Goal: Transaction & Acquisition: Book appointment/travel/reservation

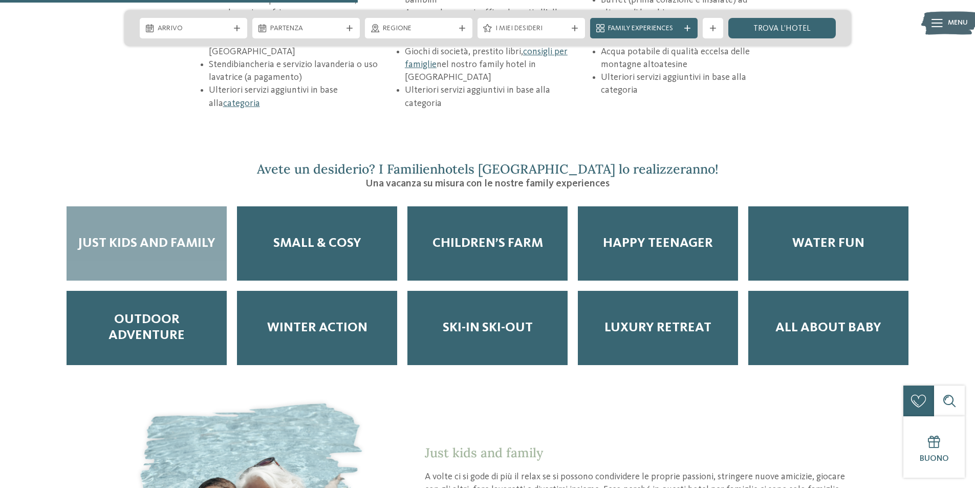
scroll to position [1740, 0]
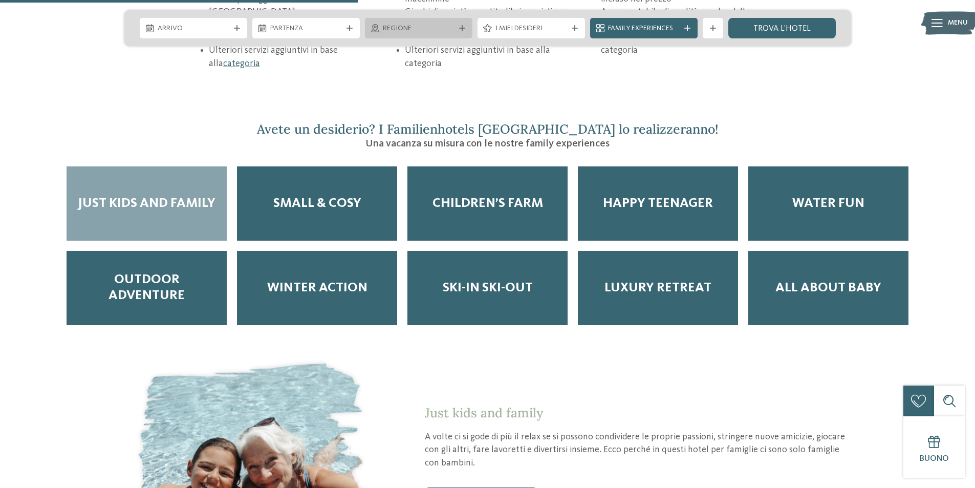
click at [409, 26] on span "Regione" at bounding box center [419, 29] width 72 height 10
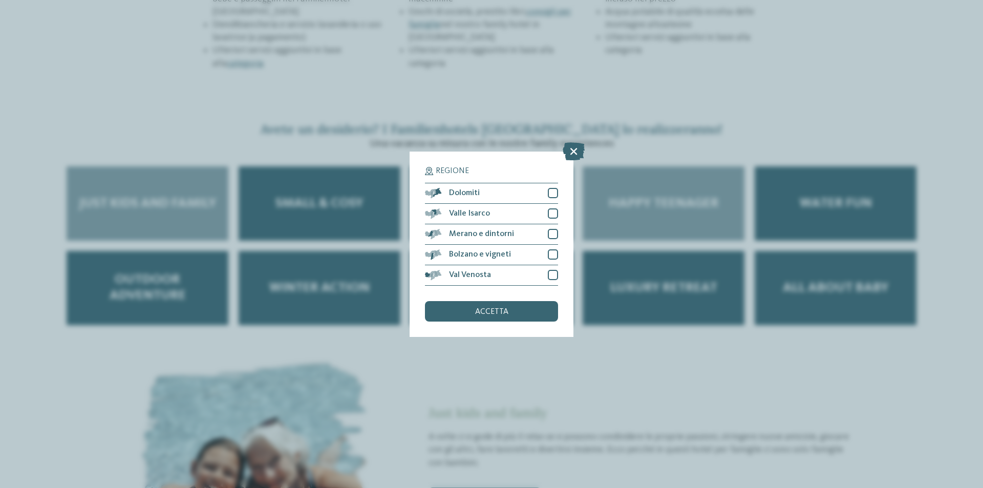
click at [575, 150] on icon at bounding box center [573, 151] width 22 height 18
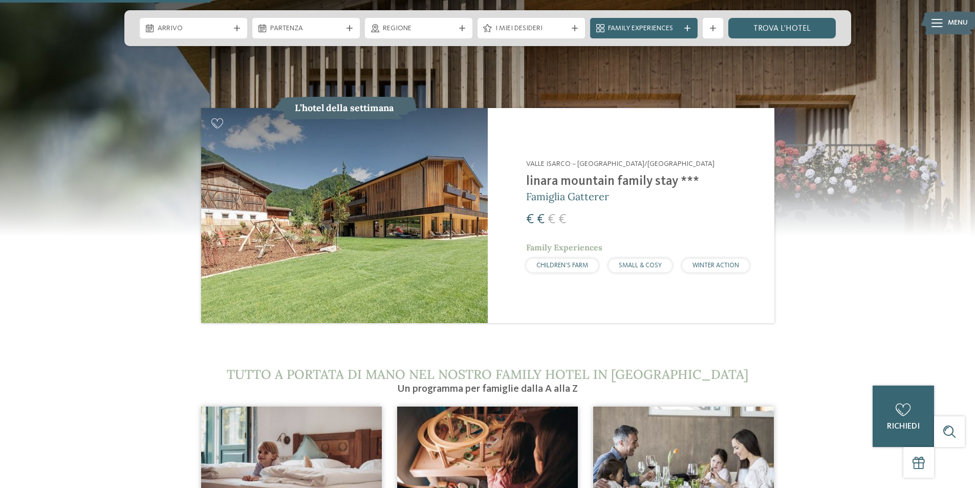
scroll to position [1024, 0]
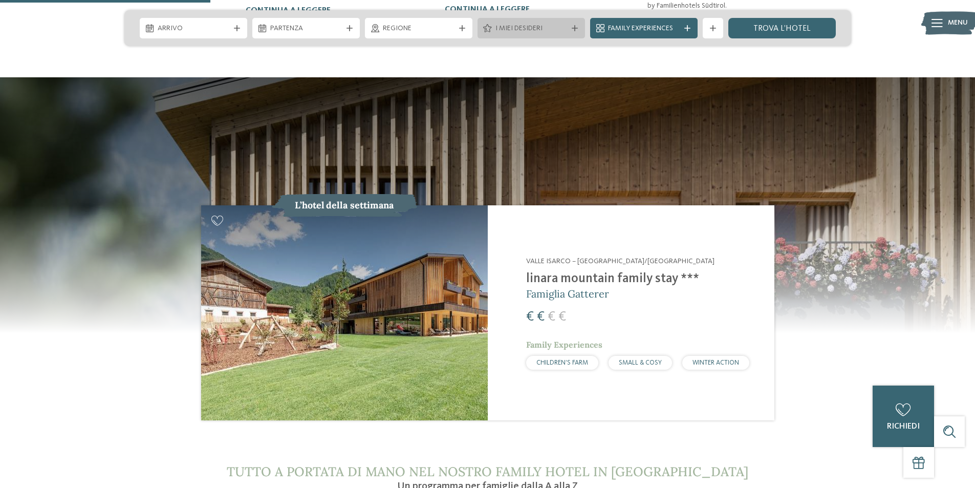
click at [553, 33] on span "I miei desideri" at bounding box center [531, 29] width 72 height 10
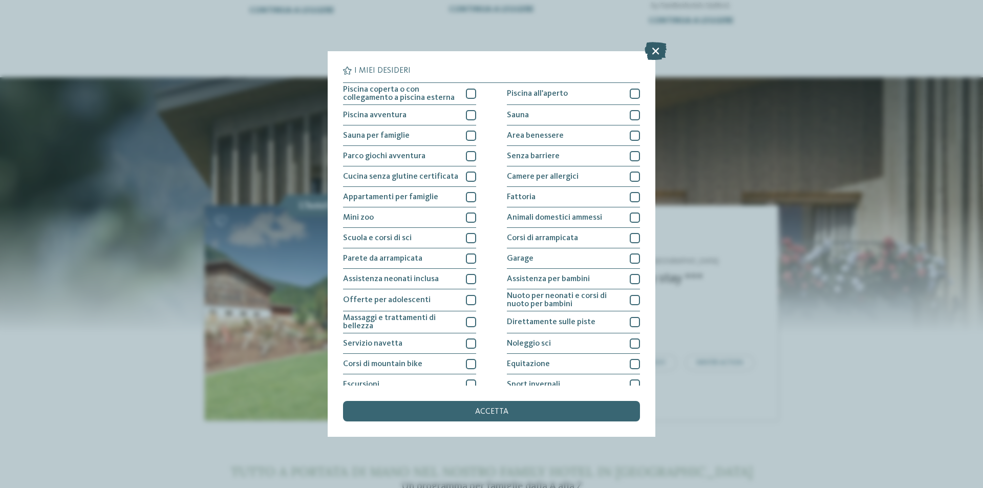
click at [656, 51] on icon at bounding box center [655, 51] width 22 height 18
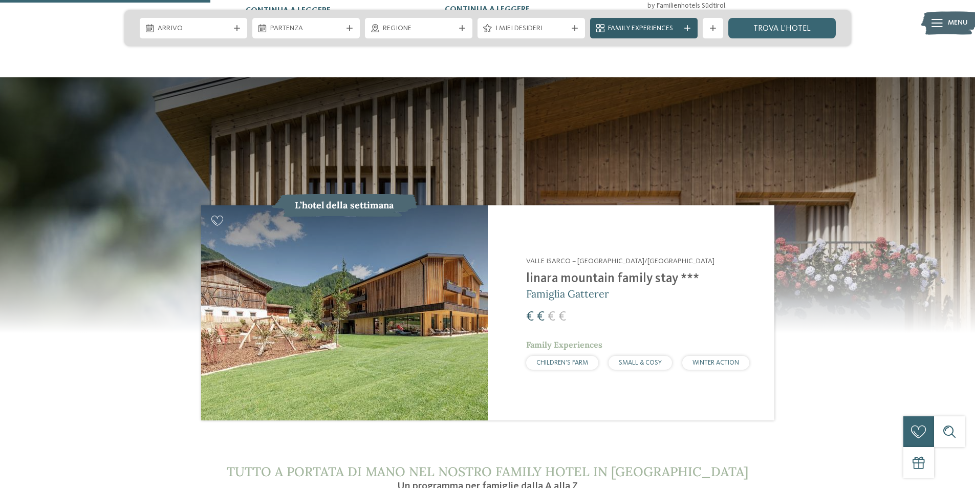
click at [645, 24] on span "Family Experiences" at bounding box center [644, 29] width 72 height 10
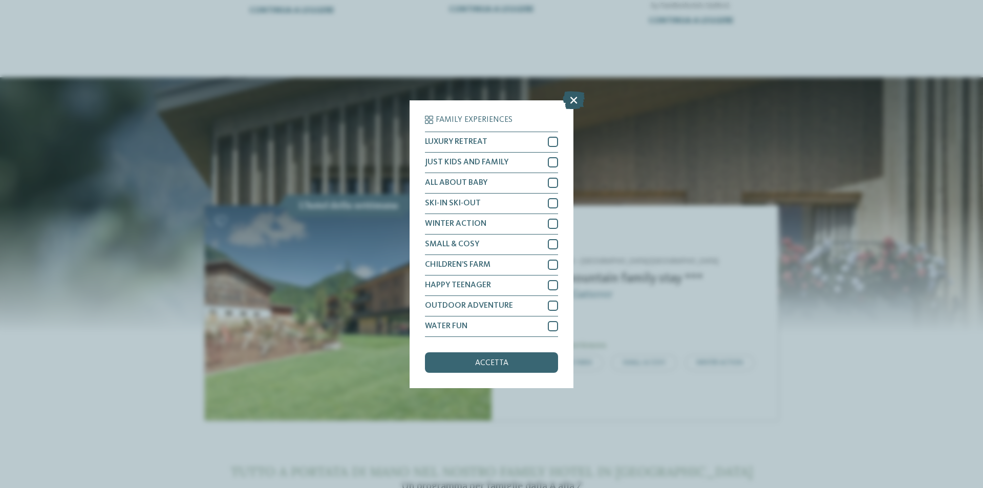
click at [572, 104] on icon at bounding box center [573, 100] width 22 height 18
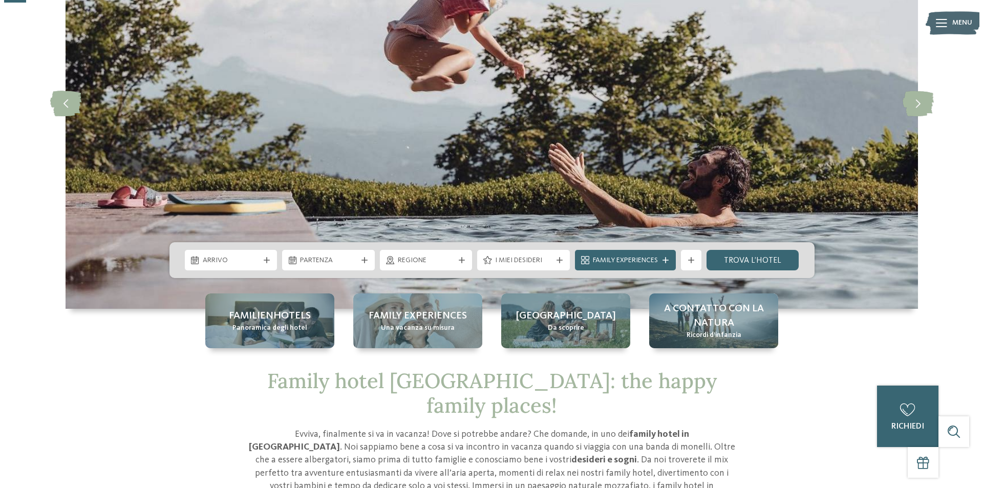
scroll to position [0, 0]
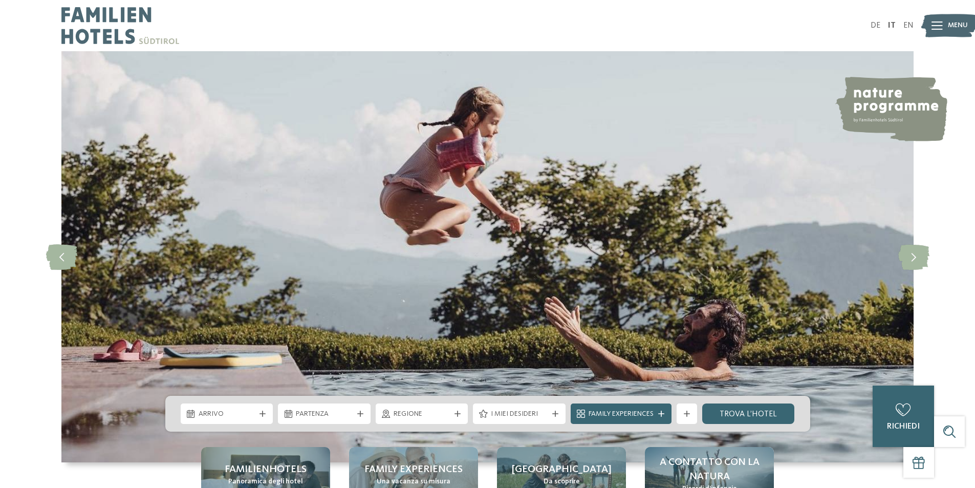
click at [938, 26] on icon at bounding box center [937, 25] width 11 height 8
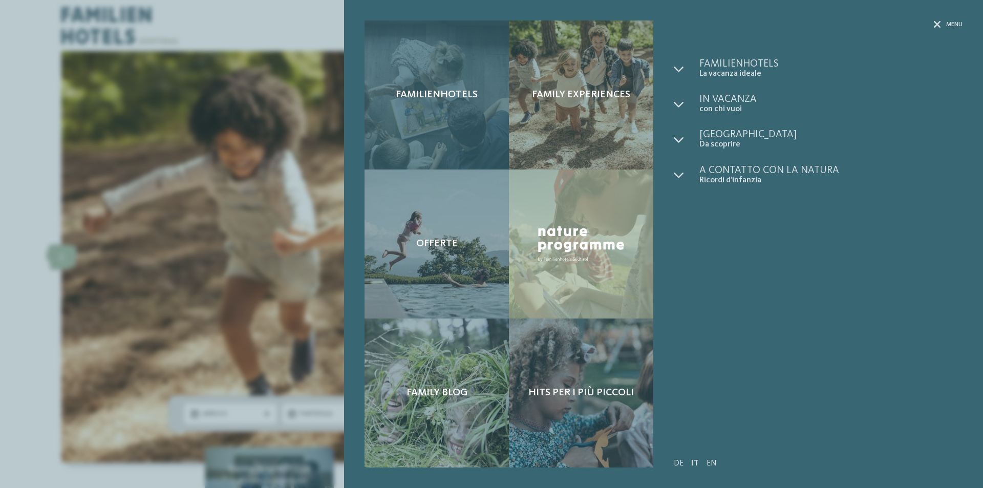
click at [462, 120] on div "Familienhotels" at bounding box center [436, 94] width 144 height 149
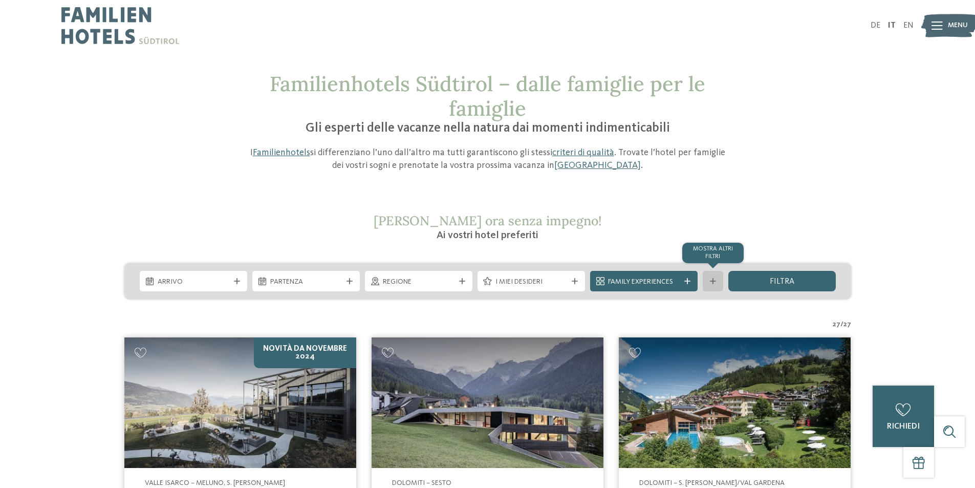
click at [710, 285] on div "mostra altri filtri" at bounding box center [713, 281] width 20 height 20
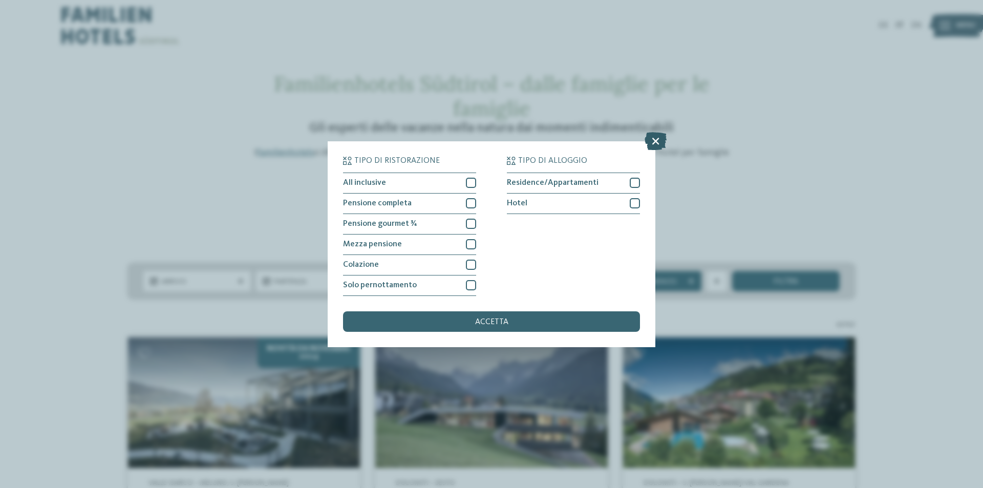
click at [661, 133] on icon at bounding box center [655, 141] width 22 height 18
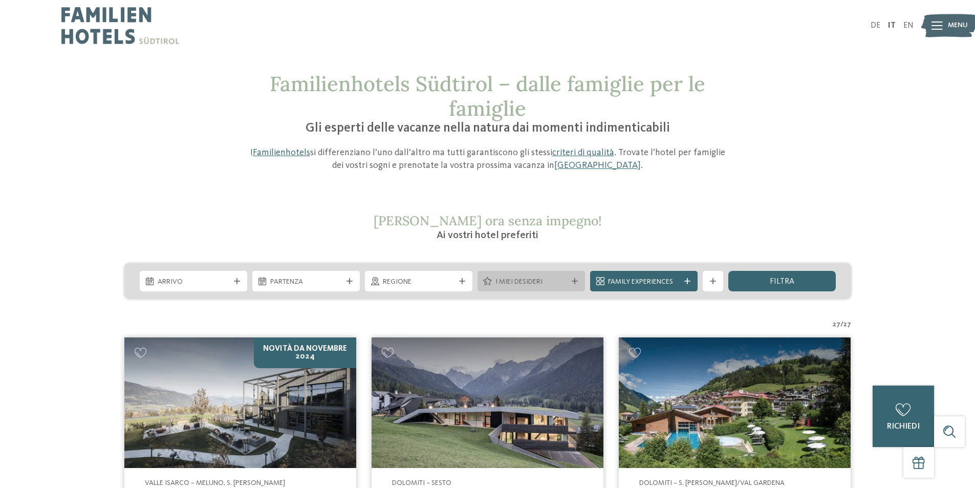
click at [530, 287] on span "I miei desideri" at bounding box center [531, 282] width 72 height 10
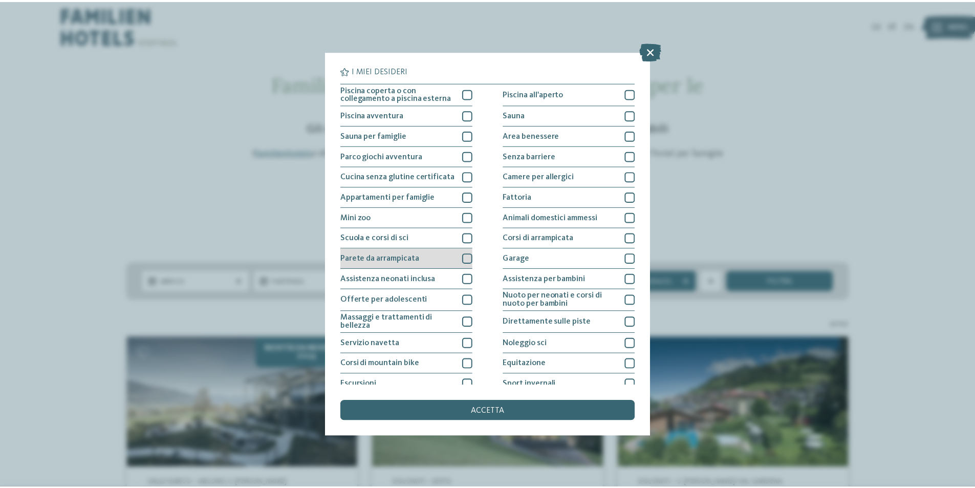
scroll to position [50, 0]
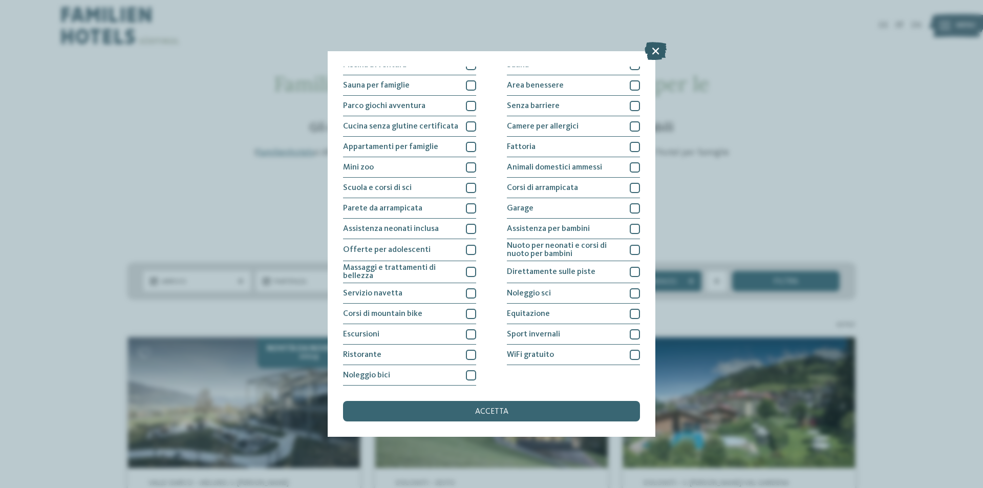
click at [656, 49] on icon at bounding box center [655, 51] width 22 height 18
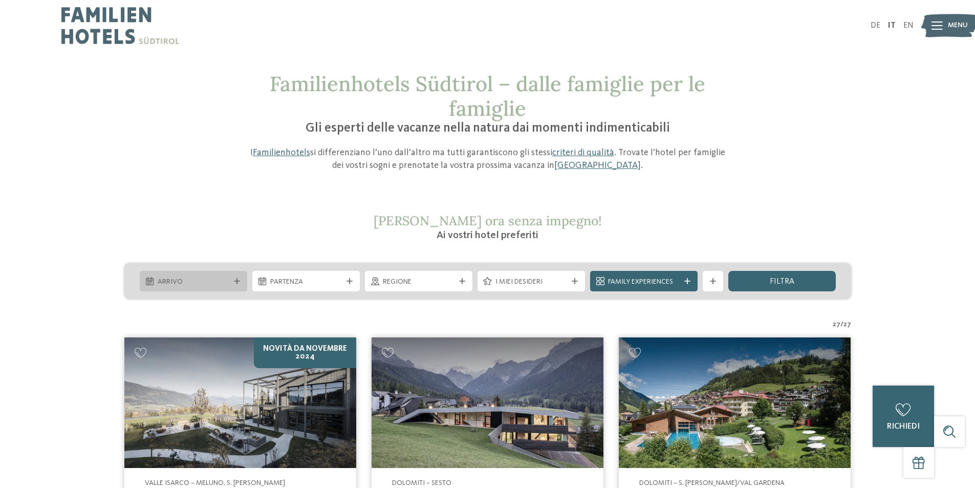
click at [214, 283] on span "Arrivo" at bounding box center [194, 282] width 72 height 10
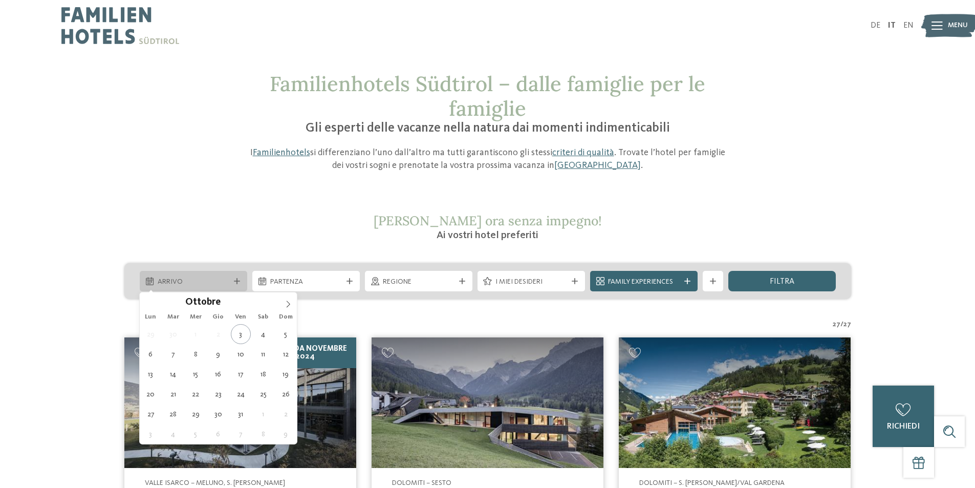
click at [232, 287] on div "Arrivo" at bounding box center [193, 281] width 107 height 20
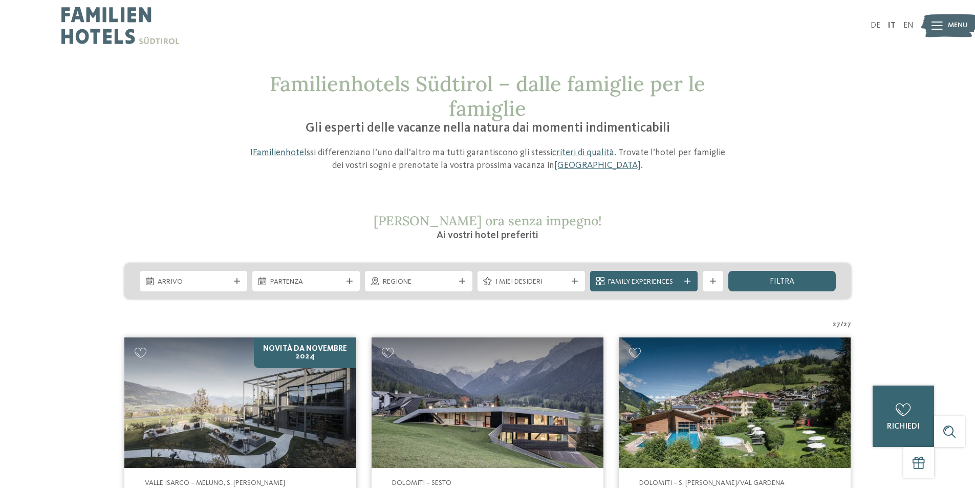
click at [101, 296] on div "Arrivo Partenza Regione filtra" at bounding box center [488, 281] width 850 height 36
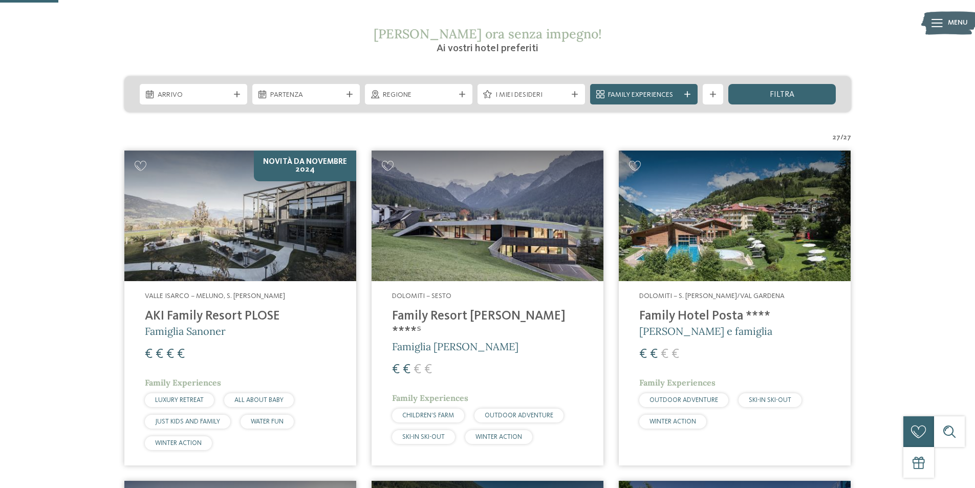
scroll to position [205, 0]
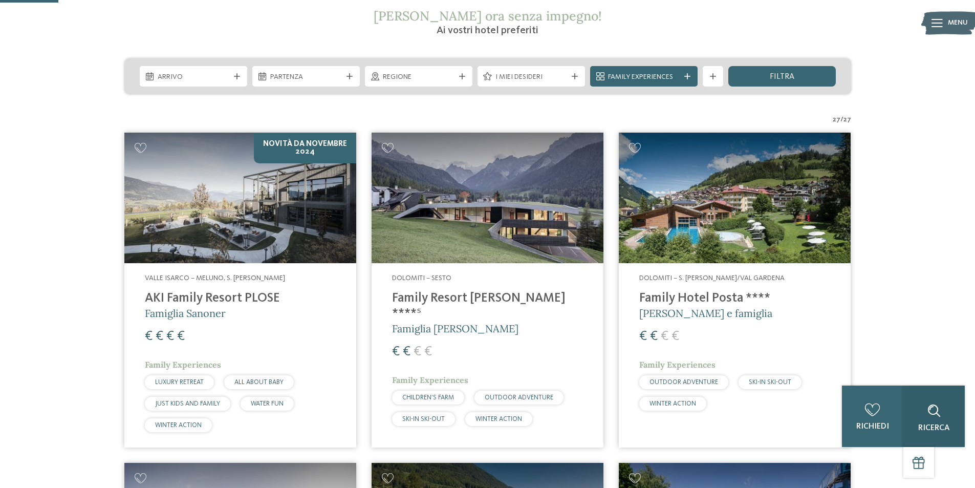
click at [952, 432] on div "Ricerca" at bounding box center [933, 415] width 61 height 61
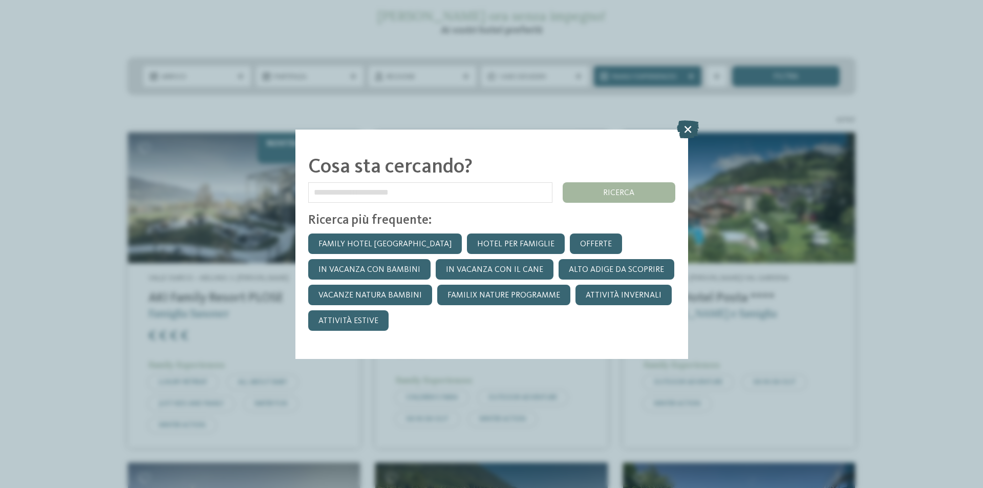
click at [687, 132] on icon at bounding box center [688, 129] width 22 height 18
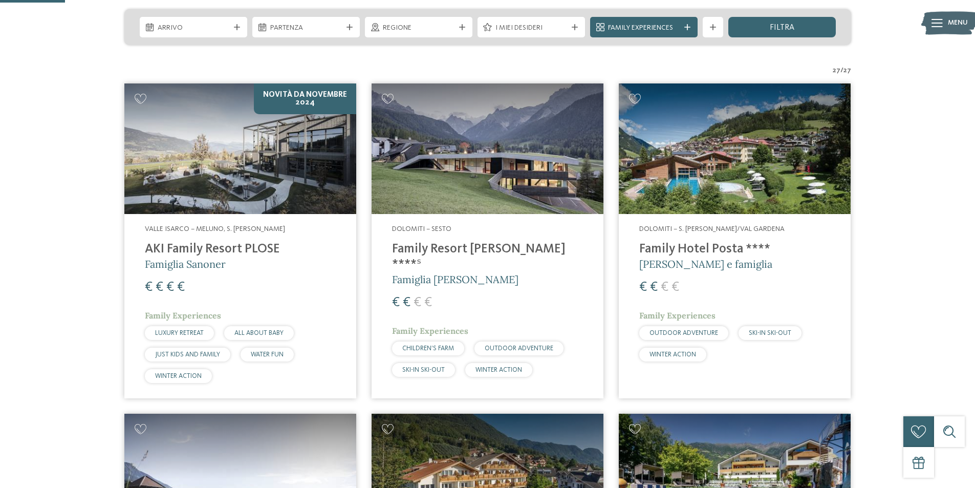
scroll to position [256, 0]
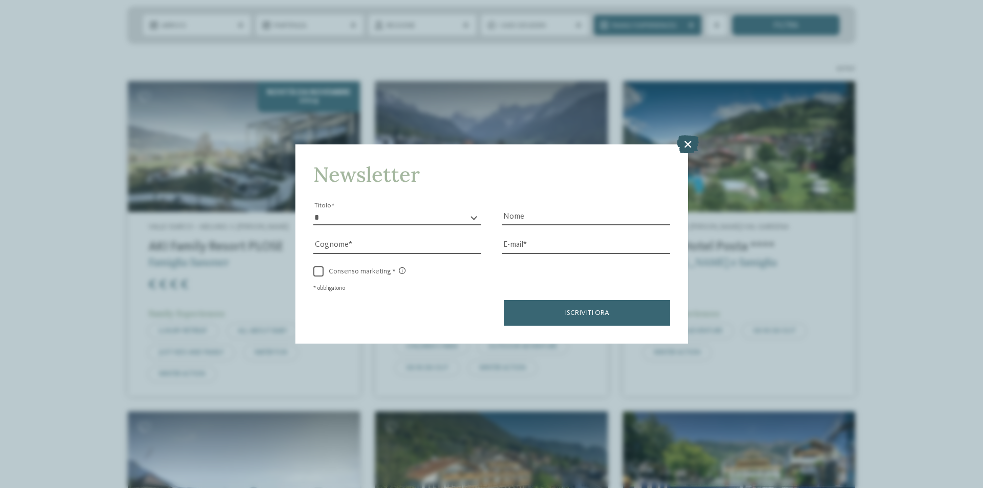
click at [690, 142] on icon at bounding box center [688, 144] width 22 height 18
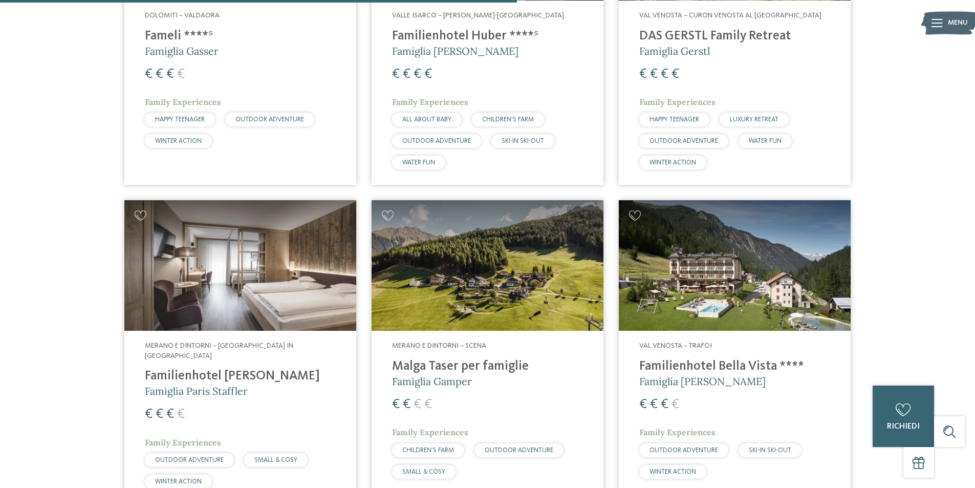
scroll to position [1843, 0]
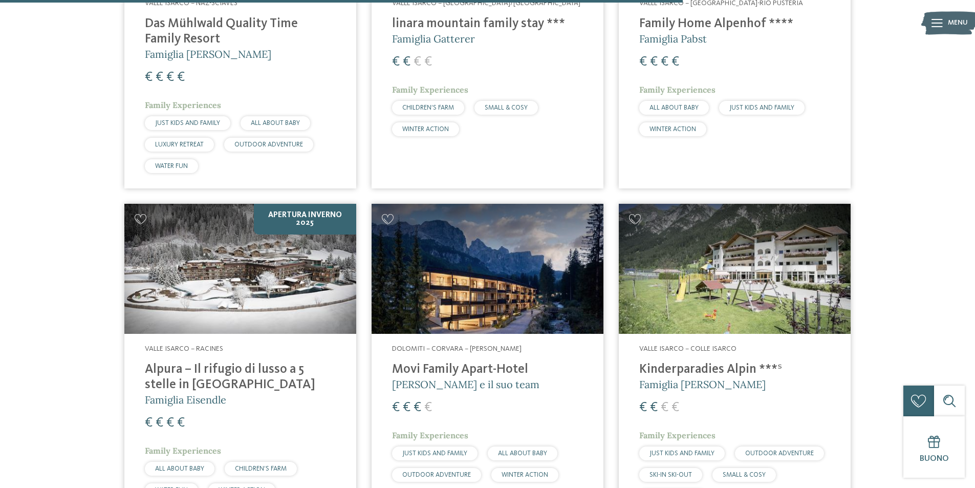
scroll to position [2457, 0]
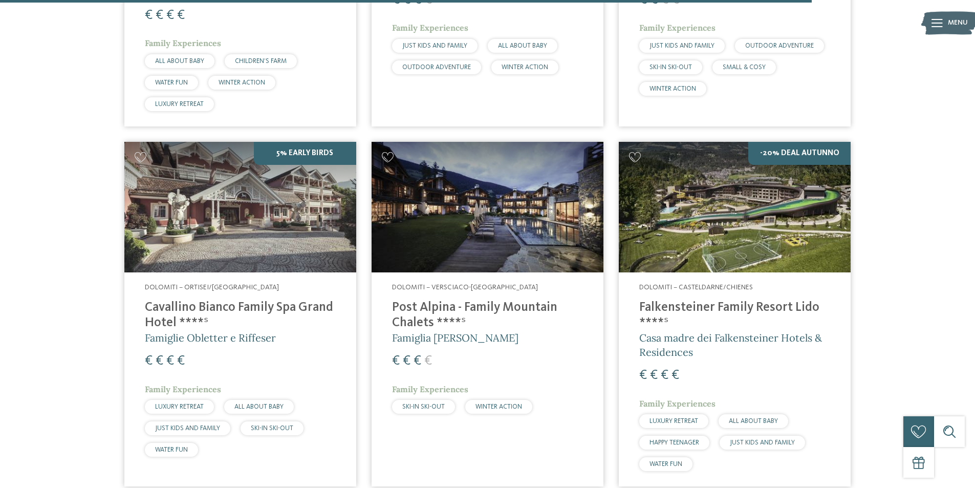
scroll to position [2866, 0]
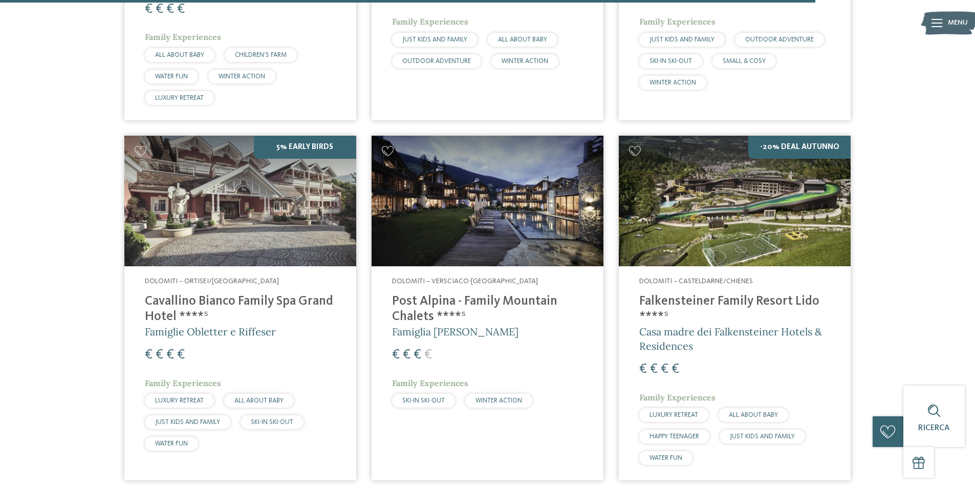
click at [662, 294] on h4 "Falkensteiner Family Resort Lido ****ˢ" at bounding box center [734, 309] width 191 height 31
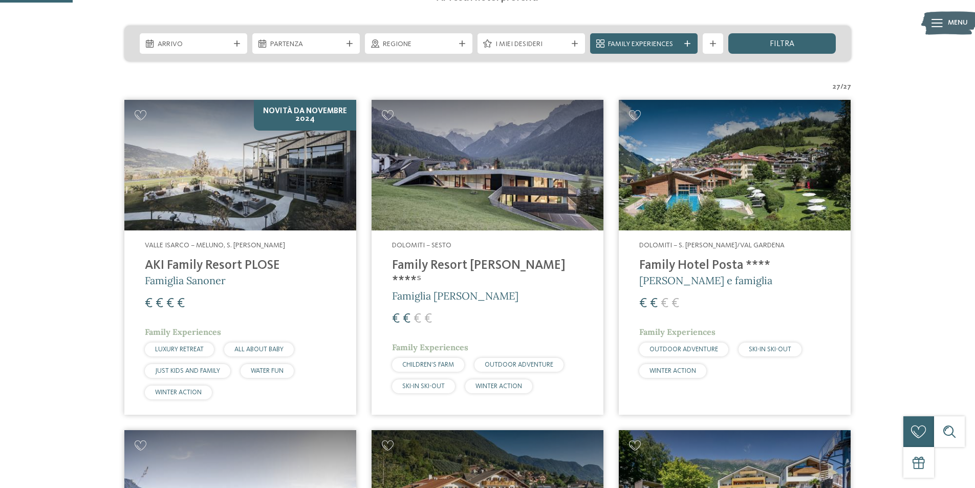
scroll to position [256, 0]
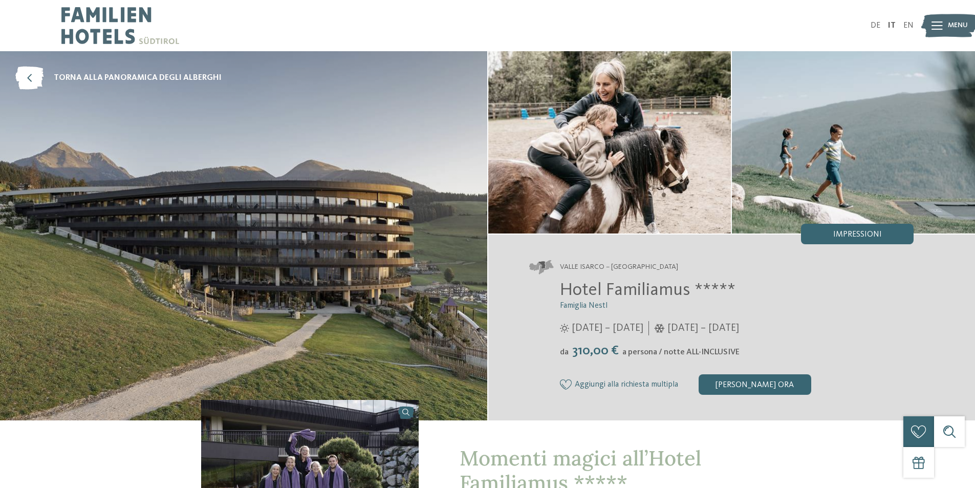
click at [610, 165] on img at bounding box center [609, 142] width 243 height 182
click at [832, 167] on img at bounding box center [853, 142] width 243 height 182
click at [405, 301] on img at bounding box center [243, 235] width 487 height 369
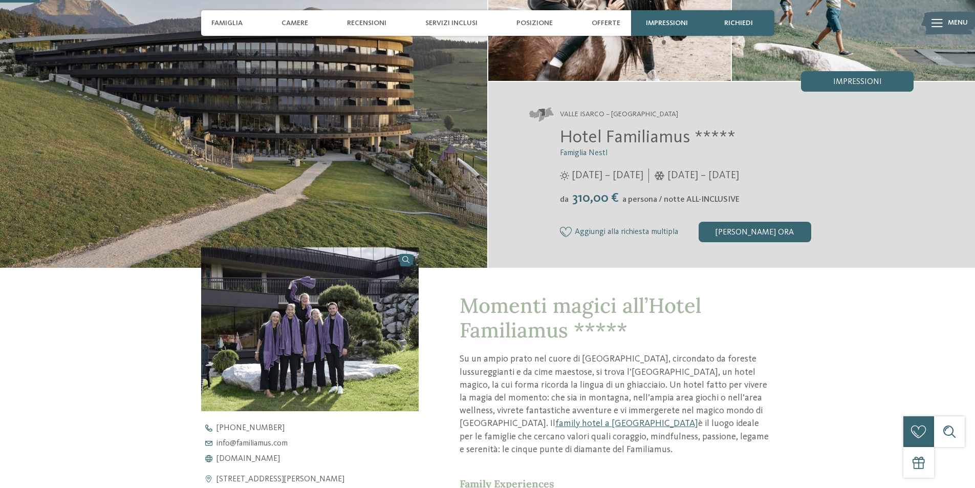
scroll to position [154, 0]
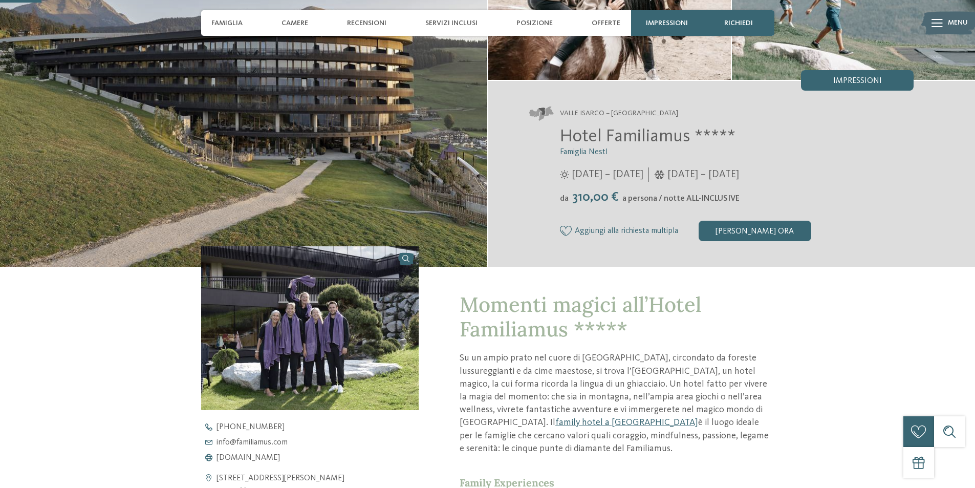
click at [335, 342] on img at bounding box center [310, 327] width 218 height 163
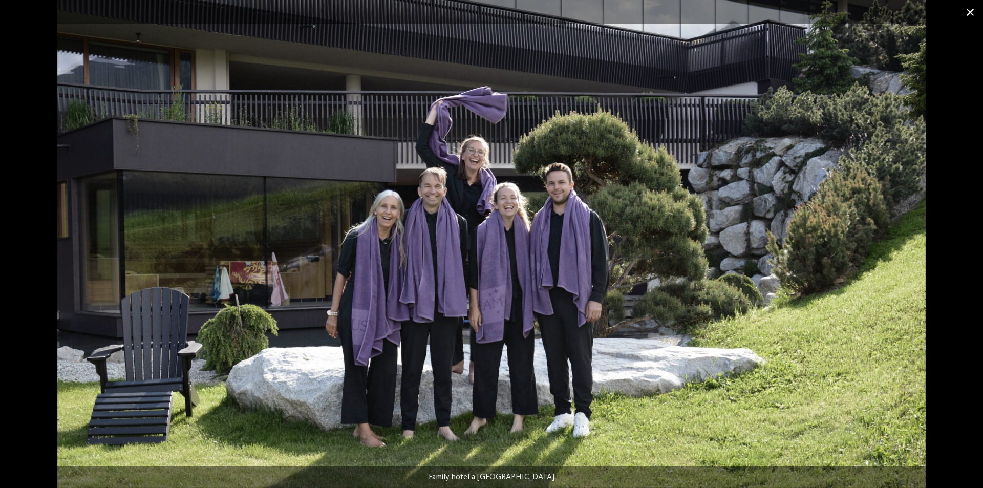
click at [973, 13] on span at bounding box center [970, 12] width 26 height 24
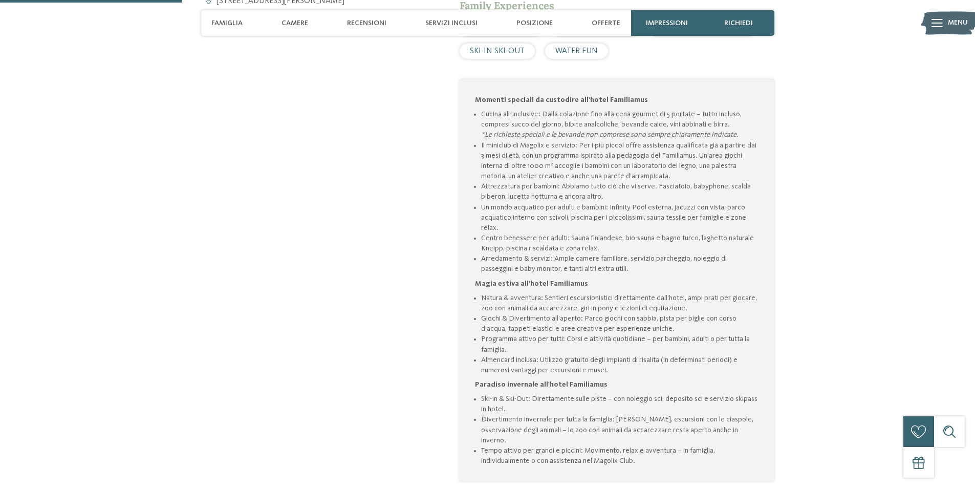
scroll to position [717, 0]
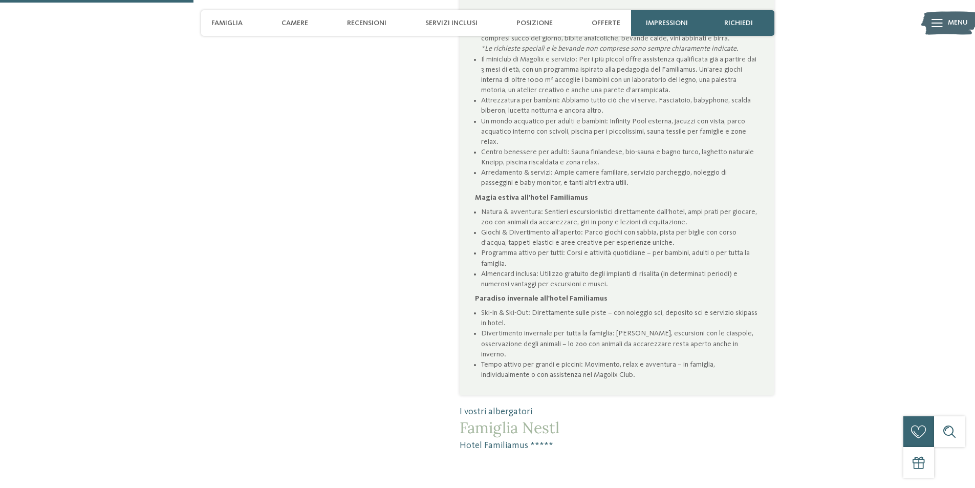
drag, startPoint x: 485, startPoint y: 362, endPoint x: 637, endPoint y: 375, distance: 152.6
click at [637, 375] on li "Tempo attivo per grandi e piccini: Movimento, relax e avventura – in famiglia, …" at bounding box center [619, 369] width 277 height 20
click at [567, 348] on li "Divertimento invernale per tutta la famiglia: Slittino, escursioni con le ciasp…" at bounding box center [619, 343] width 277 height 31
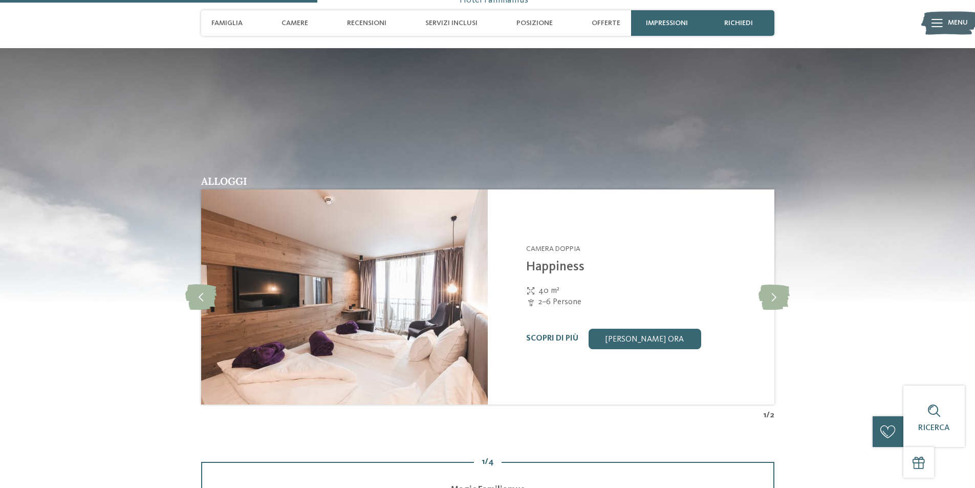
scroll to position [1177, 0]
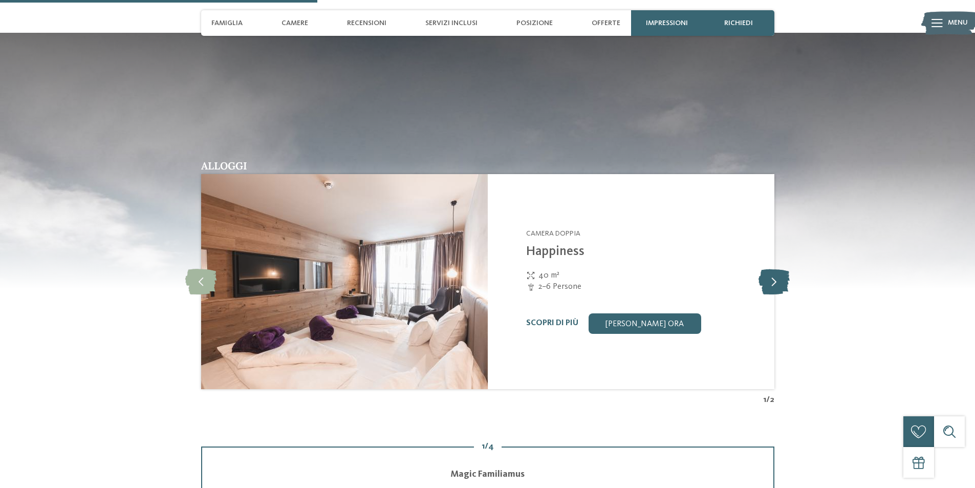
click at [768, 288] on icon at bounding box center [774, 282] width 31 height 26
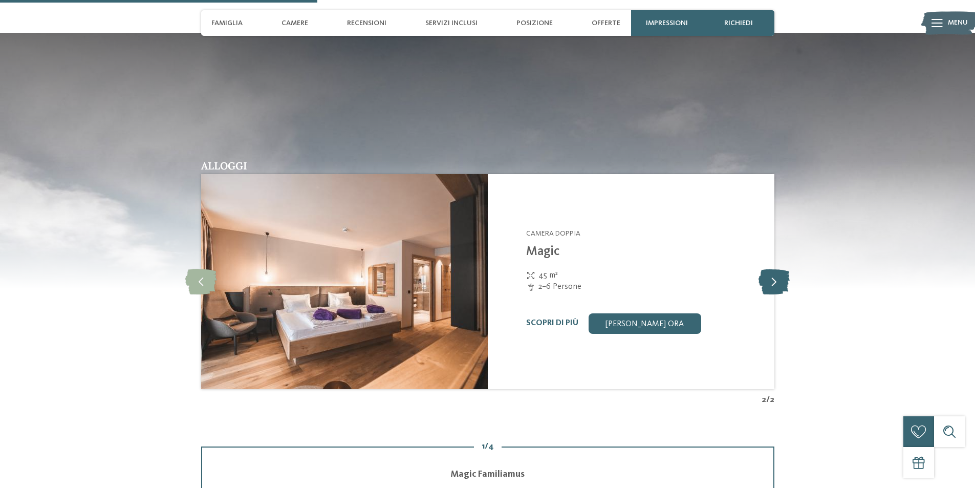
click at [768, 288] on icon at bounding box center [774, 282] width 31 height 26
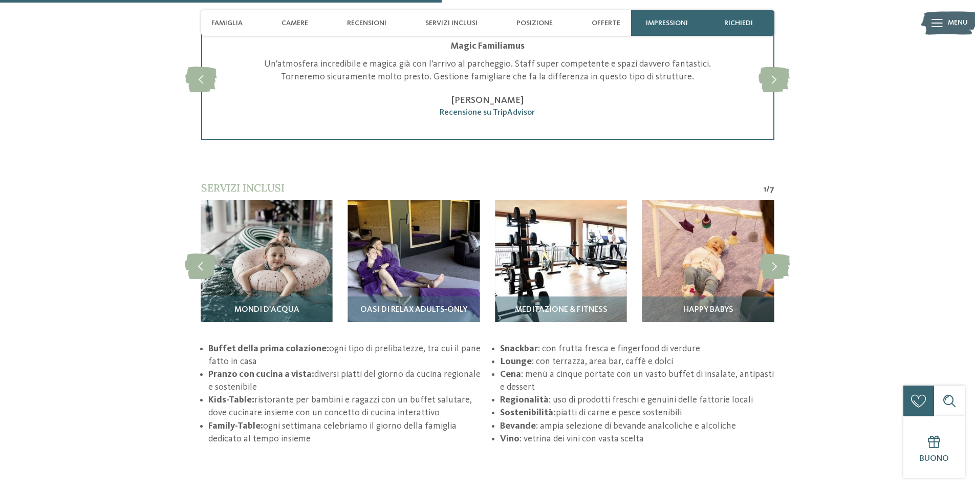
scroll to position [1638, 0]
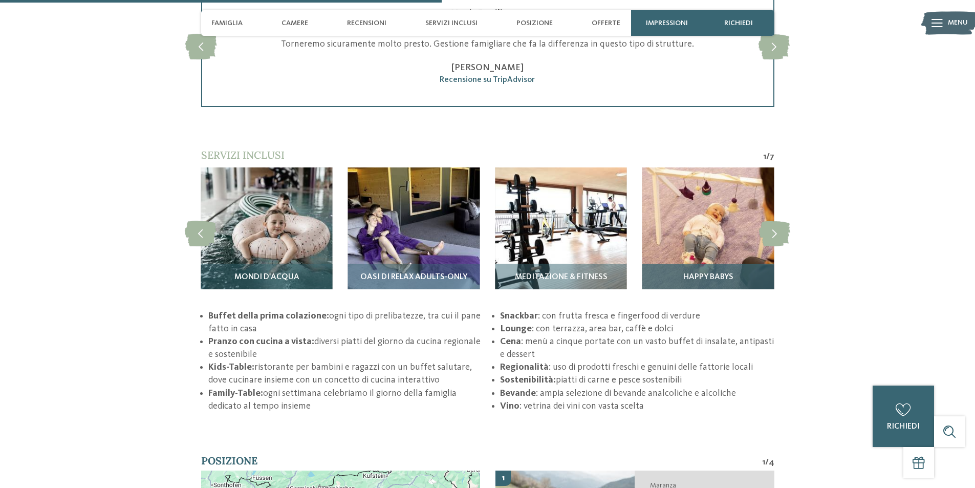
click at [719, 272] on div "Happy babys" at bounding box center [708, 282] width 132 height 36
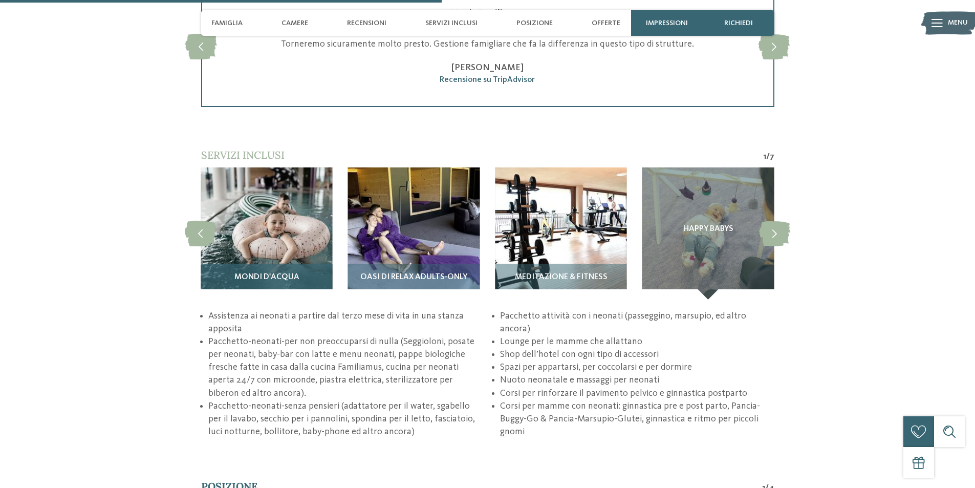
click at [233, 280] on h3 "Mondi d'acqua" at bounding box center [266, 277] width 121 height 9
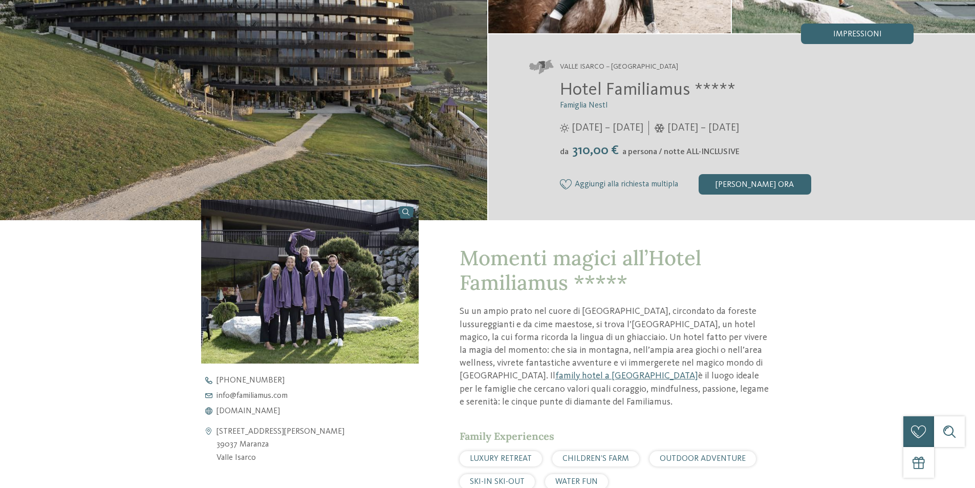
scroll to position [0, 0]
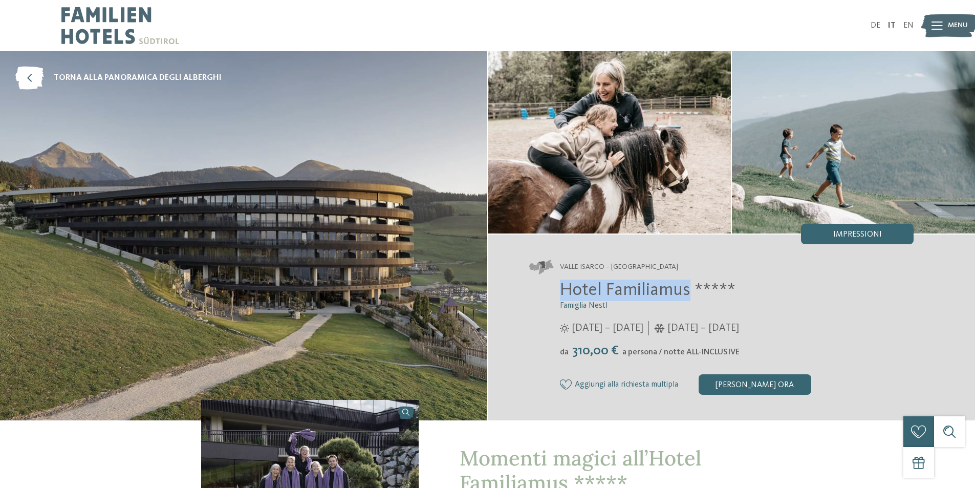
drag, startPoint x: 560, startPoint y: 290, endPoint x: 689, endPoint y: 292, distance: 129.0
click at [689, 292] on span "Hotel Familiamus *****" at bounding box center [648, 290] width 176 height 18
copy span "Hotel Familiamus"
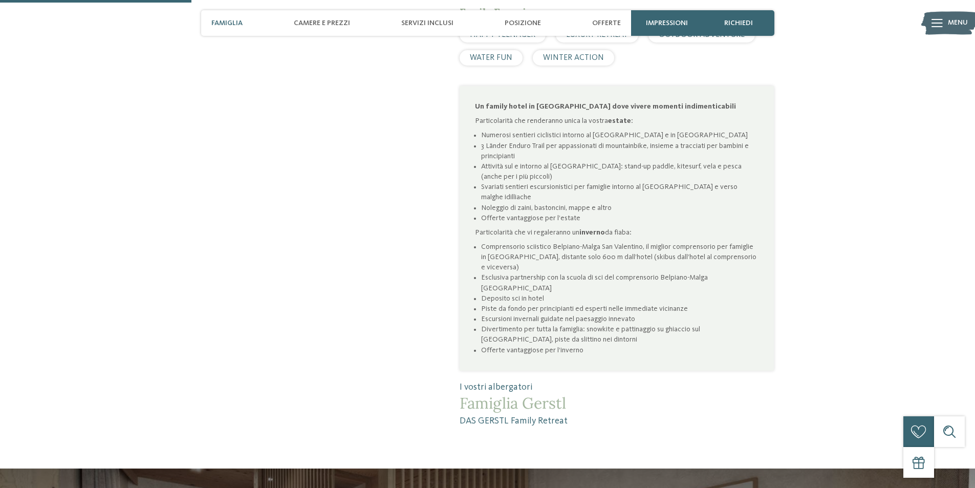
scroll to position [665, 0]
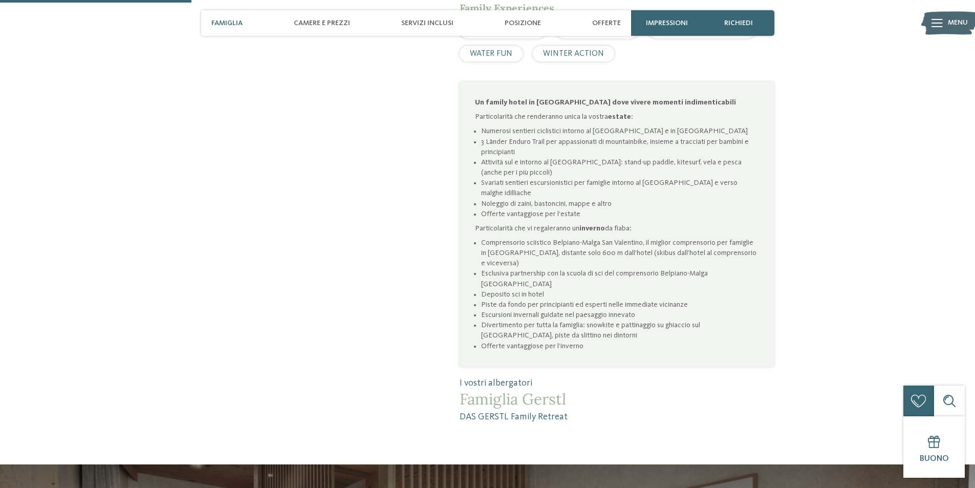
click at [490, 268] on li "Esclusiva partnership con la scuola di sci del comprensorio Belpiano-Malga [GEO…" at bounding box center [619, 278] width 277 height 20
click at [490, 289] on li "Deposito sci in hotel" at bounding box center [619, 294] width 277 height 10
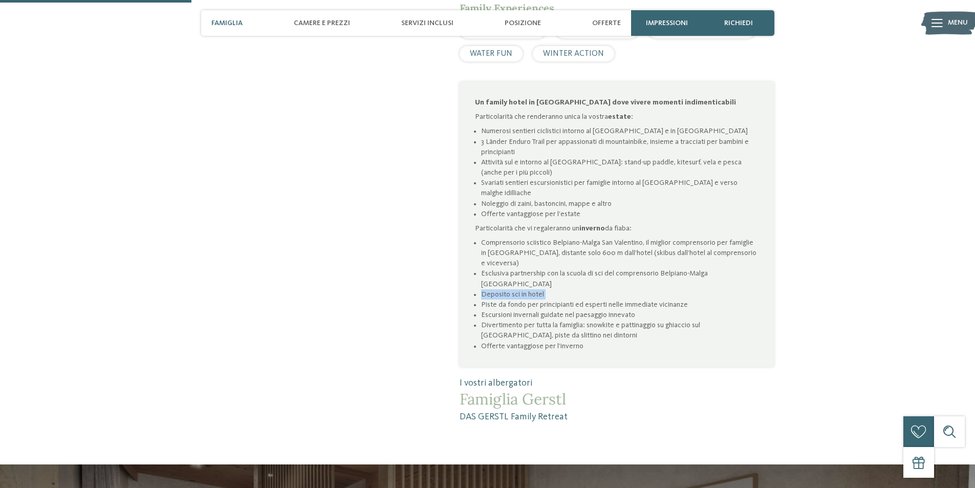
click at [490, 289] on li "Deposito sci in hotel" at bounding box center [619, 294] width 277 height 10
click at [494, 299] on li "Piste da fondo per principianti ed esperti nelle immediate vicinanze" at bounding box center [619, 304] width 277 height 10
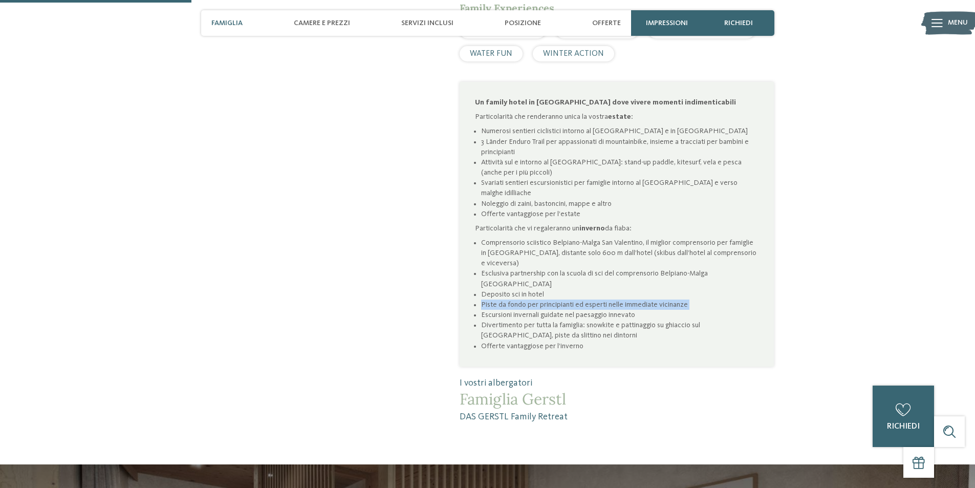
click at [494, 299] on li "Piste da fondo per principianti ed esperti nelle immediate vicinanze" at bounding box center [619, 304] width 277 height 10
click at [521, 310] on li "Escursioni invernali guidate nel paesaggio innevato" at bounding box center [619, 315] width 277 height 10
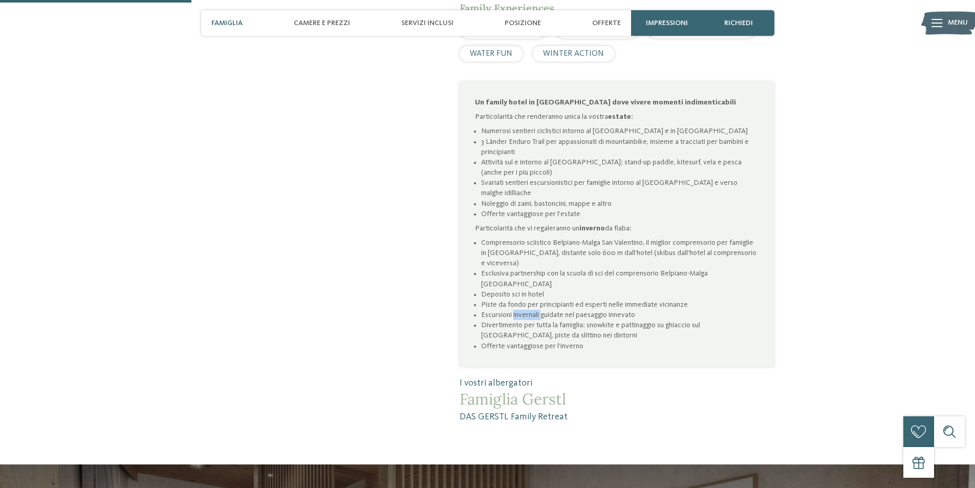
click at [521, 310] on li "Escursioni invernali guidate nel paesaggio innevato" at bounding box center [619, 315] width 277 height 10
click at [525, 299] on li "Piste da fondo per principianti ed esperti nelle immediate vicinanze" at bounding box center [619, 304] width 277 height 10
click at [521, 320] on li "Divertimento per tutta la famiglia: snowkite e pattinaggio su ghiaccio sul Lago…" at bounding box center [619, 330] width 277 height 20
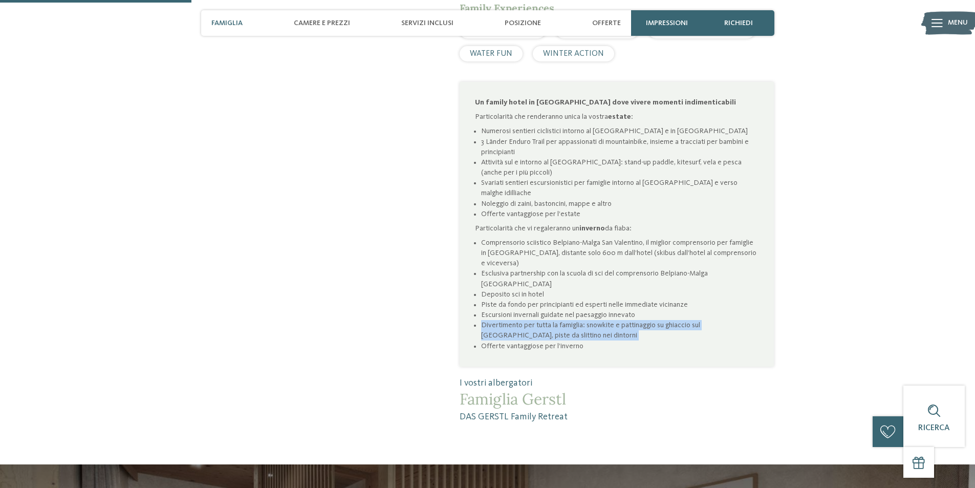
click at [521, 320] on li "Divertimento per tutta la famiglia: snowkite e pattinaggio su ghiaccio sul Lago…" at bounding box center [619, 330] width 277 height 20
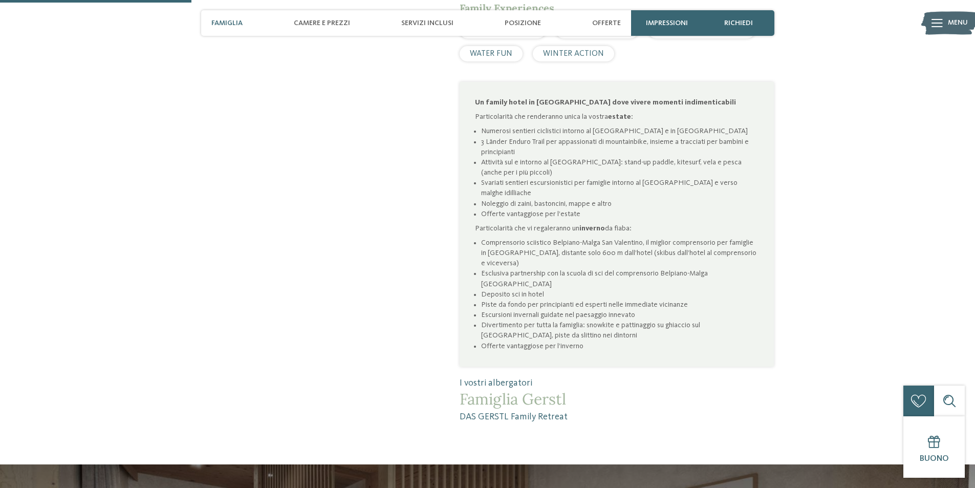
click at [513, 341] on li "Offerte vantaggiose per l’inverno" at bounding box center [619, 346] width 277 height 10
click at [512, 320] on li "Divertimento per tutta la famiglia: snowkite e pattinaggio su ghiaccio sul Lago…" at bounding box center [619, 330] width 277 height 20
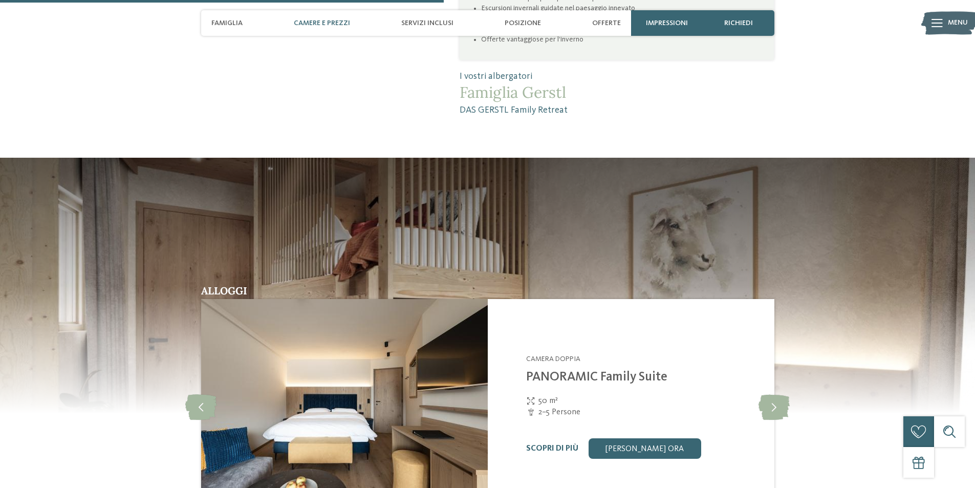
scroll to position [0, 0]
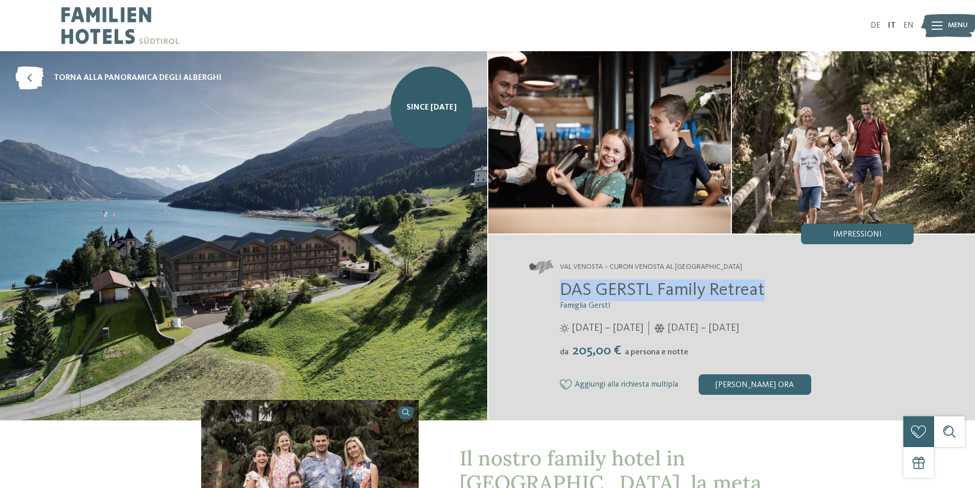
drag, startPoint x: 562, startPoint y: 288, endPoint x: 776, endPoint y: 284, distance: 213.5
click at [776, 284] on h2 "DAS GERSTL Family Retreat" at bounding box center [737, 289] width 354 height 21
copy span "DAS GERSTL Family Retreat"
click at [600, 289] on span "DAS GERSTL Family Retreat" at bounding box center [662, 290] width 205 height 18
click at [582, 287] on span "DAS GERSTL Family Retreat" at bounding box center [662, 290] width 205 height 18
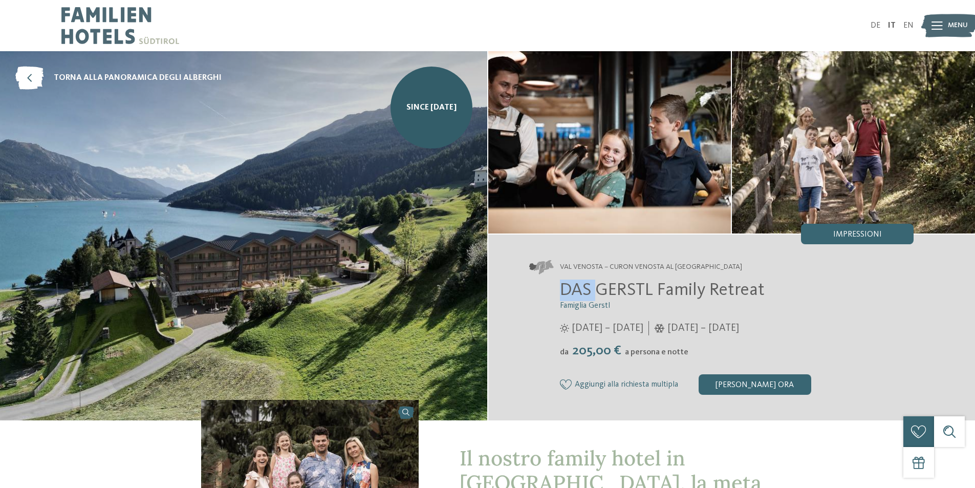
click at [582, 287] on span "DAS GERSTL Family Retreat" at bounding box center [662, 290] width 205 height 18
click at [612, 286] on span "DAS GERSTL Family Retreat" at bounding box center [662, 290] width 205 height 18
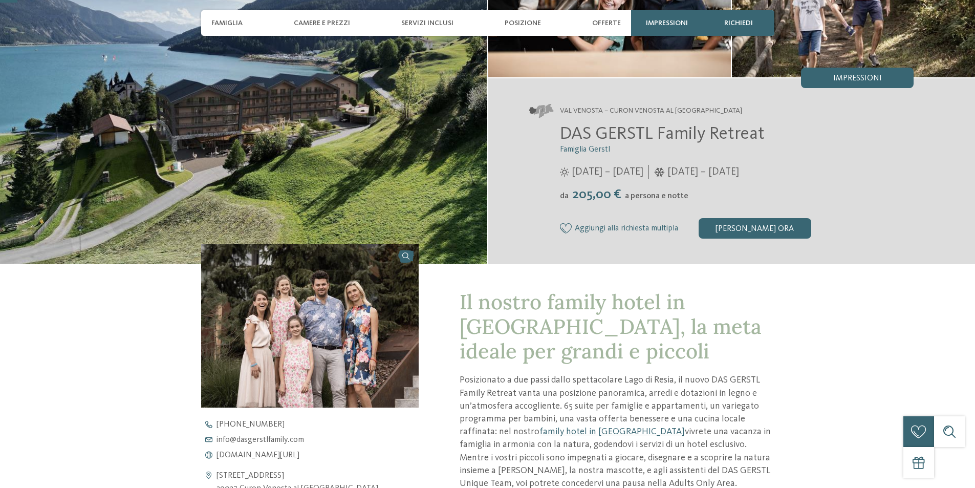
scroll to position [205, 0]
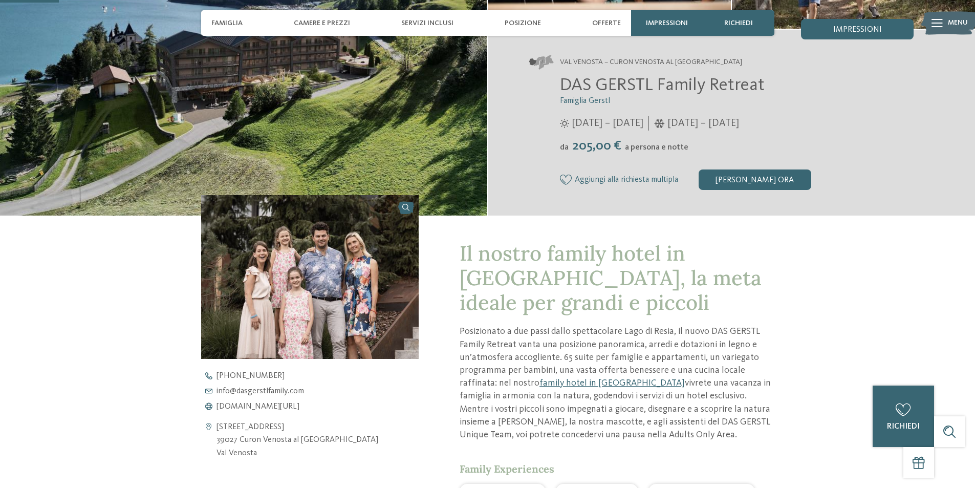
click at [107, 258] on div "torna alla panoramica degli alberghi SINCE MAY 2025 da" at bounding box center [487, 364] width 975 height 1037
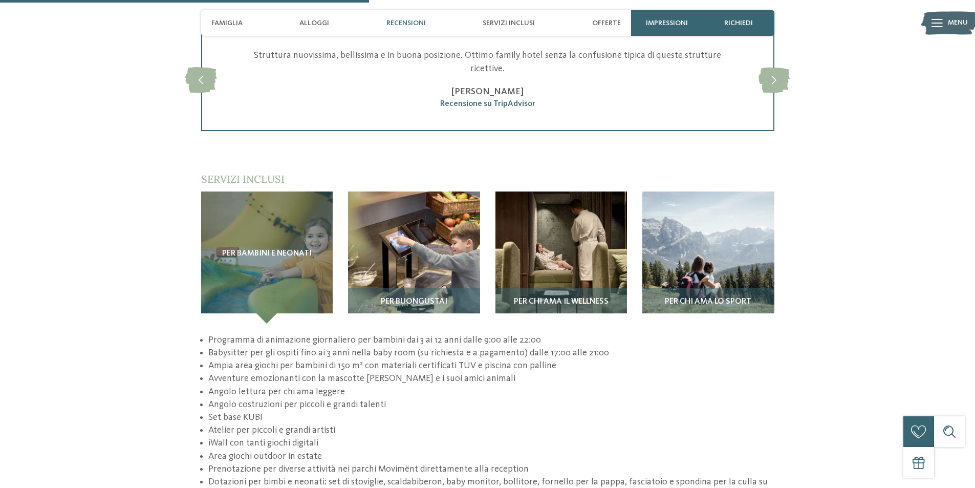
scroll to position [1587, 0]
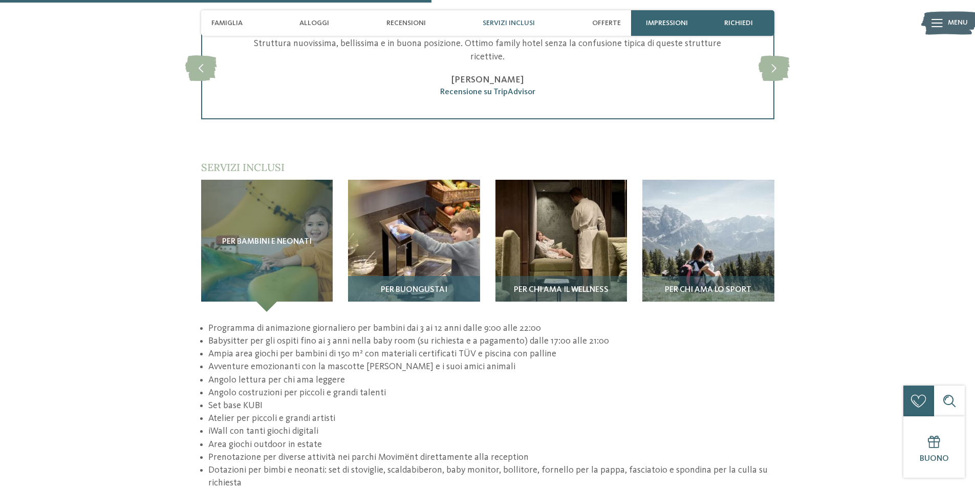
click at [439, 220] on img at bounding box center [414, 246] width 132 height 132
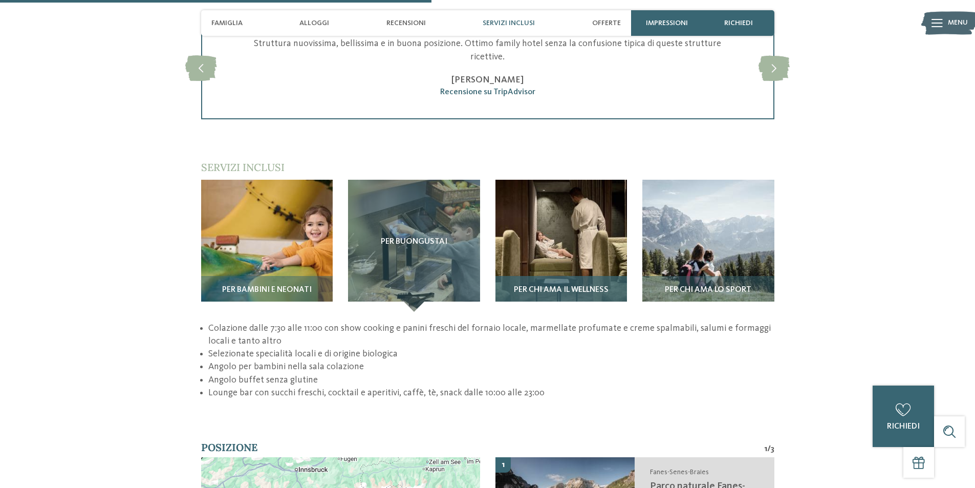
click at [555, 188] on img at bounding box center [561, 246] width 132 height 132
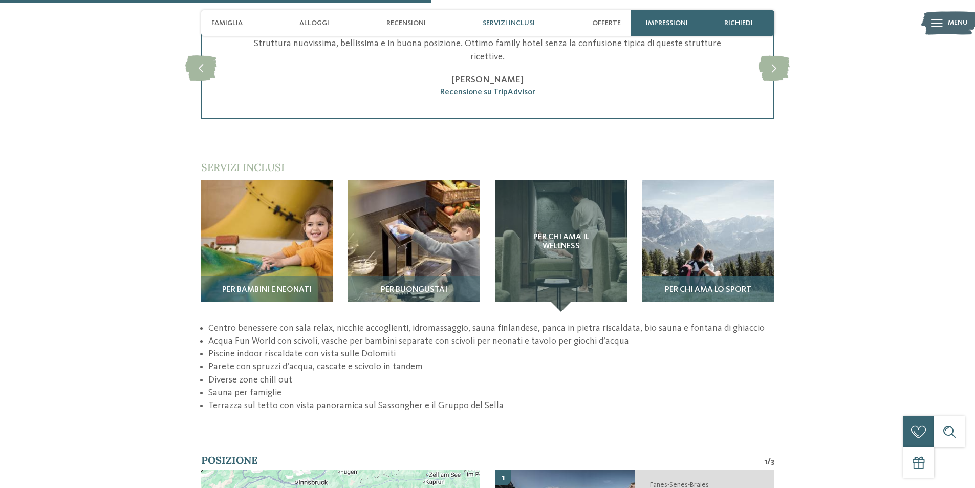
click at [693, 185] on img at bounding box center [708, 246] width 132 height 132
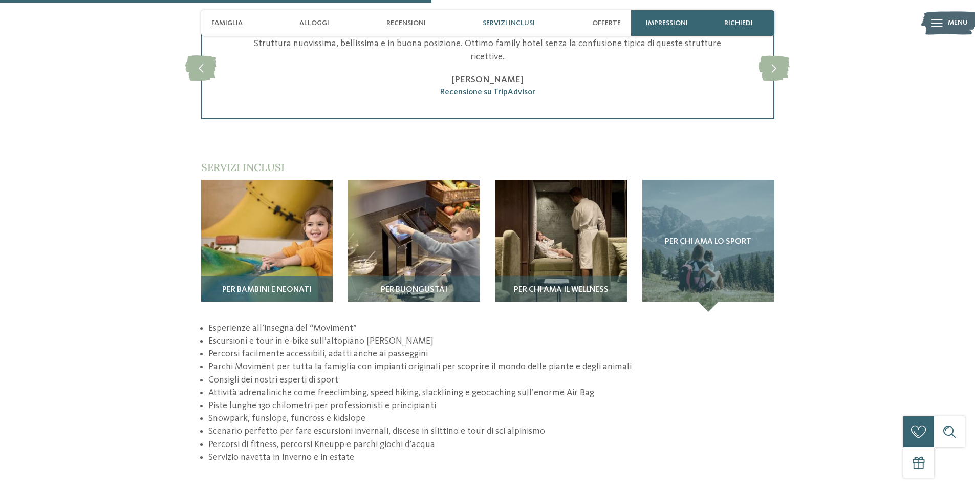
click at [234, 202] on img at bounding box center [267, 246] width 132 height 132
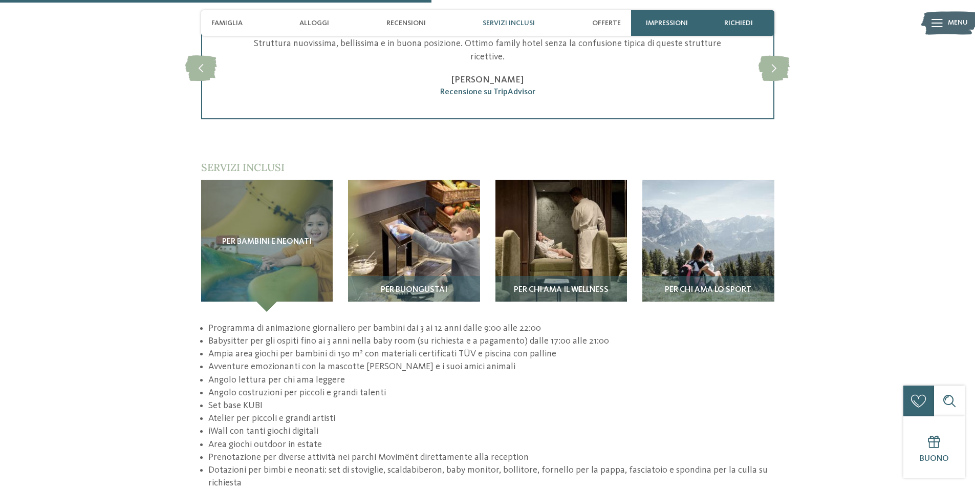
click at [236, 335] on li "Babysitter per gli ospiti fino ai 3 anni nella baby room (su richiesta e a paga…" at bounding box center [491, 341] width 566 height 13
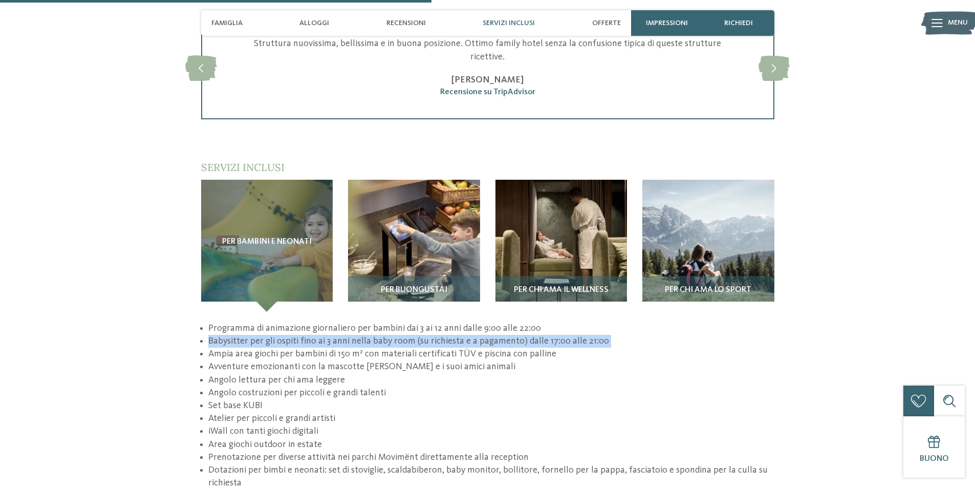
click at [236, 335] on li "Babysitter per gli ospiti fino ai 3 anni nella baby room (su richiesta e a paga…" at bounding box center [491, 341] width 566 height 13
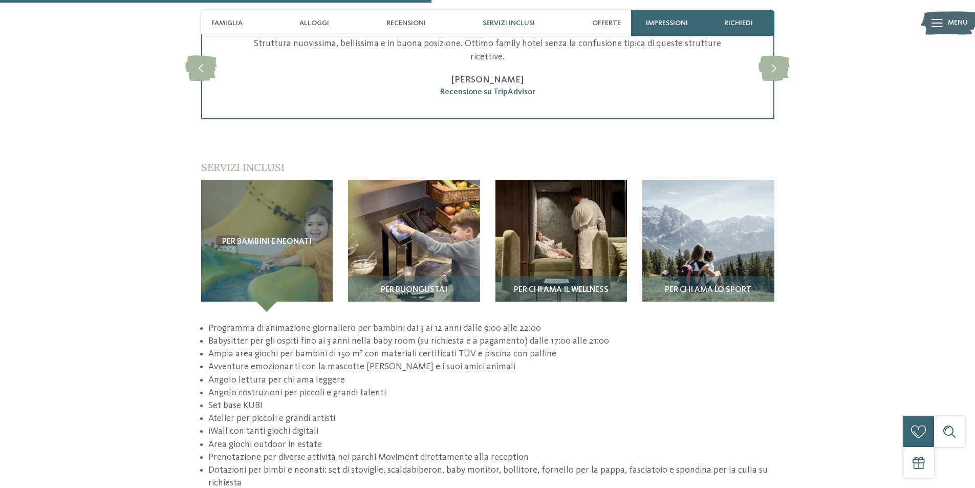
click at [289, 348] on li "Ampia area giochi per bambini di 150 m² con materiali certificati TÜV e piscina…" at bounding box center [491, 354] width 566 height 13
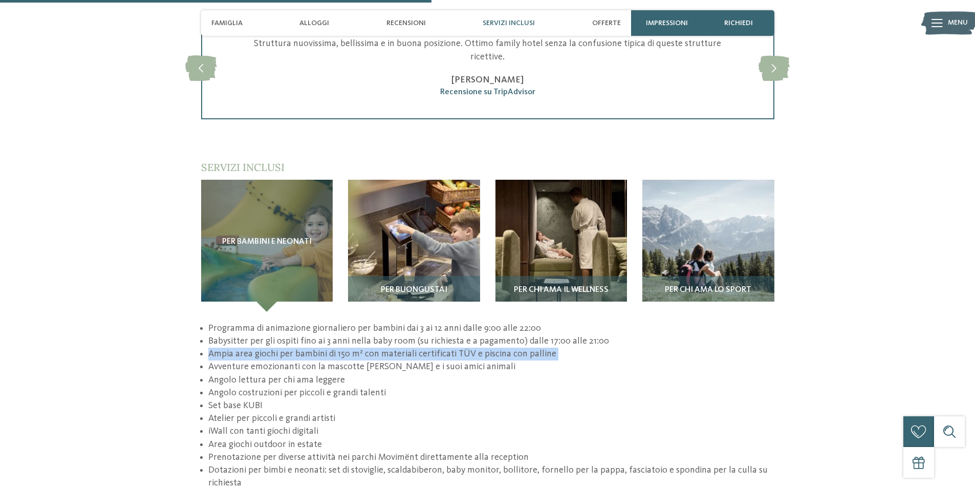
click at [289, 348] on li "Ampia area giochi per bambini di 150 m² con materiali certificati TÜV e piscina…" at bounding box center [491, 354] width 566 height 13
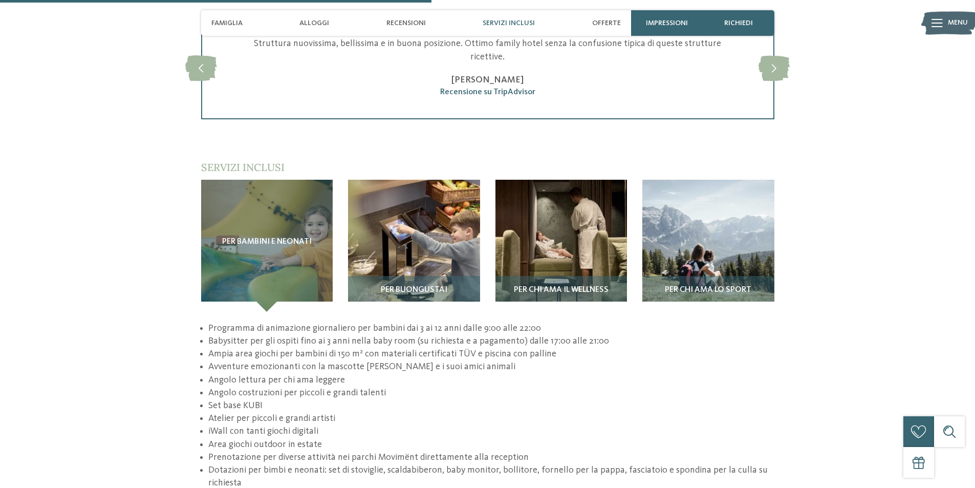
click at [303, 360] on li "Avventure emozionanti con la mascotte Movi e i suoi amici animali" at bounding box center [491, 366] width 566 height 13
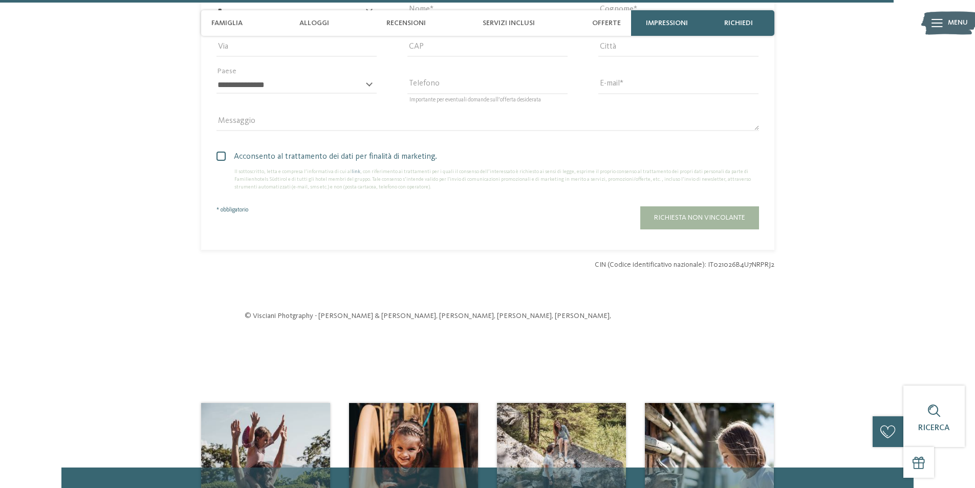
scroll to position [3327, 0]
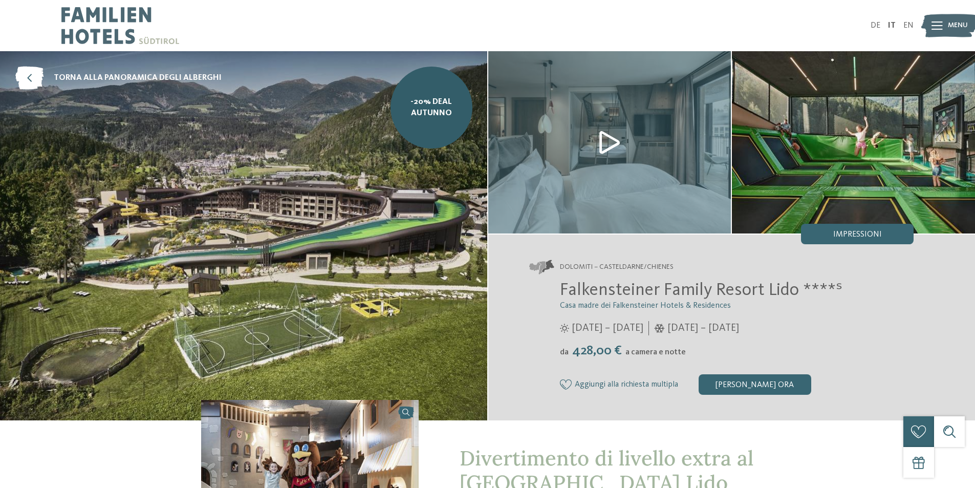
click at [606, 293] on span "Falkensteiner Family Resort Lido ****ˢ" at bounding box center [701, 290] width 283 height 18
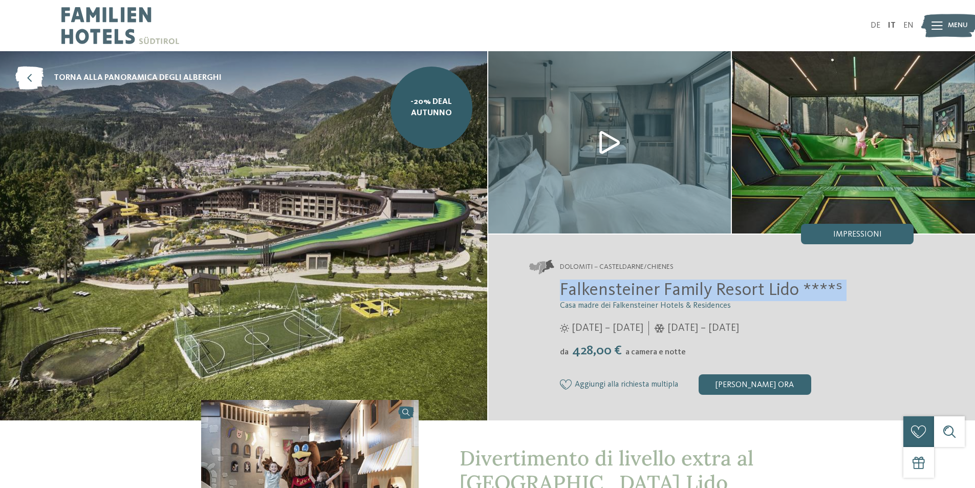
click at [606, 293] on span "Falkensteiner Family Resort Lido ****ˢ" at bounding box center [701, 290] width 283 height 18
copy div "Falkensteiner Family Resort Lido ****ˢ"
